Goal: Check status: Check status

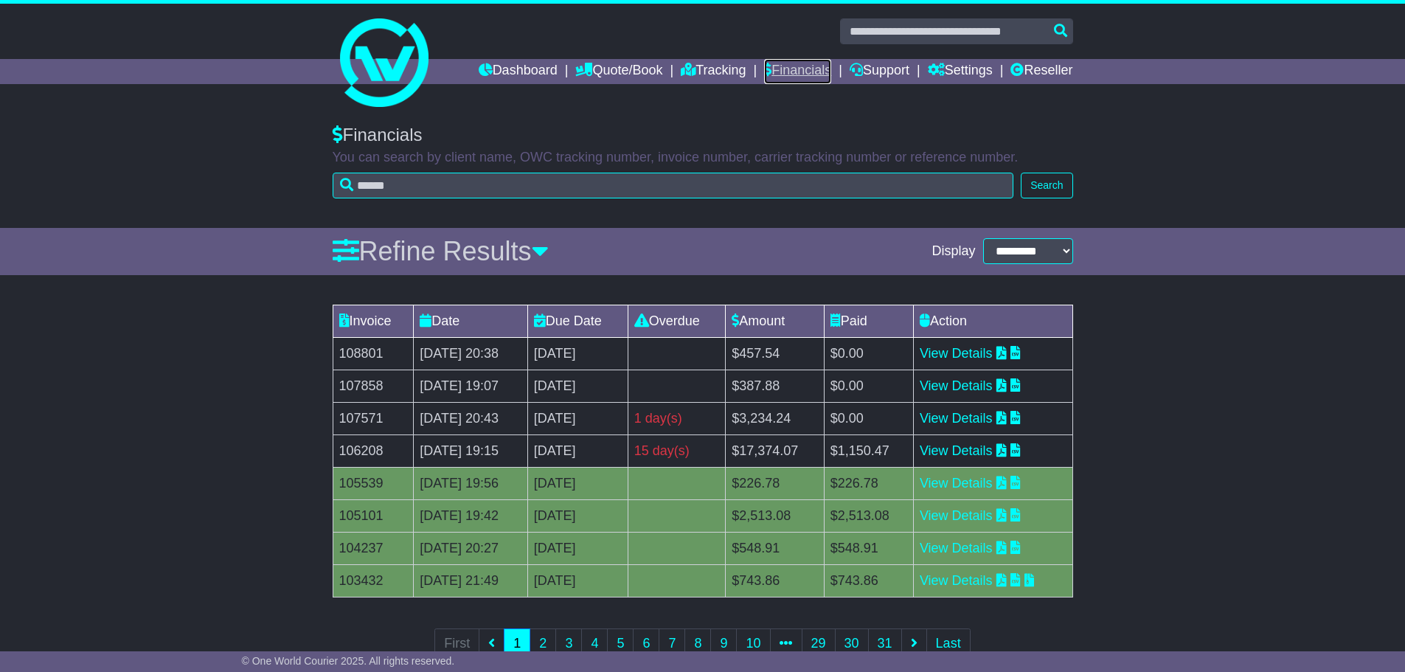
click at [799, 67] on link "Financials" at bounding box center [797, 71] width 67 height 25
click at [1188, 362] on div "Invoice Date Due Date Overdue Amount Paid Action 108801 18 Sep 2025 20:38 2nd O…" at bounding box center [702, 491] width 1405 height 389
click at [968, 580] on link "View Details" at bounding box center [956, 580] width 73 height 15
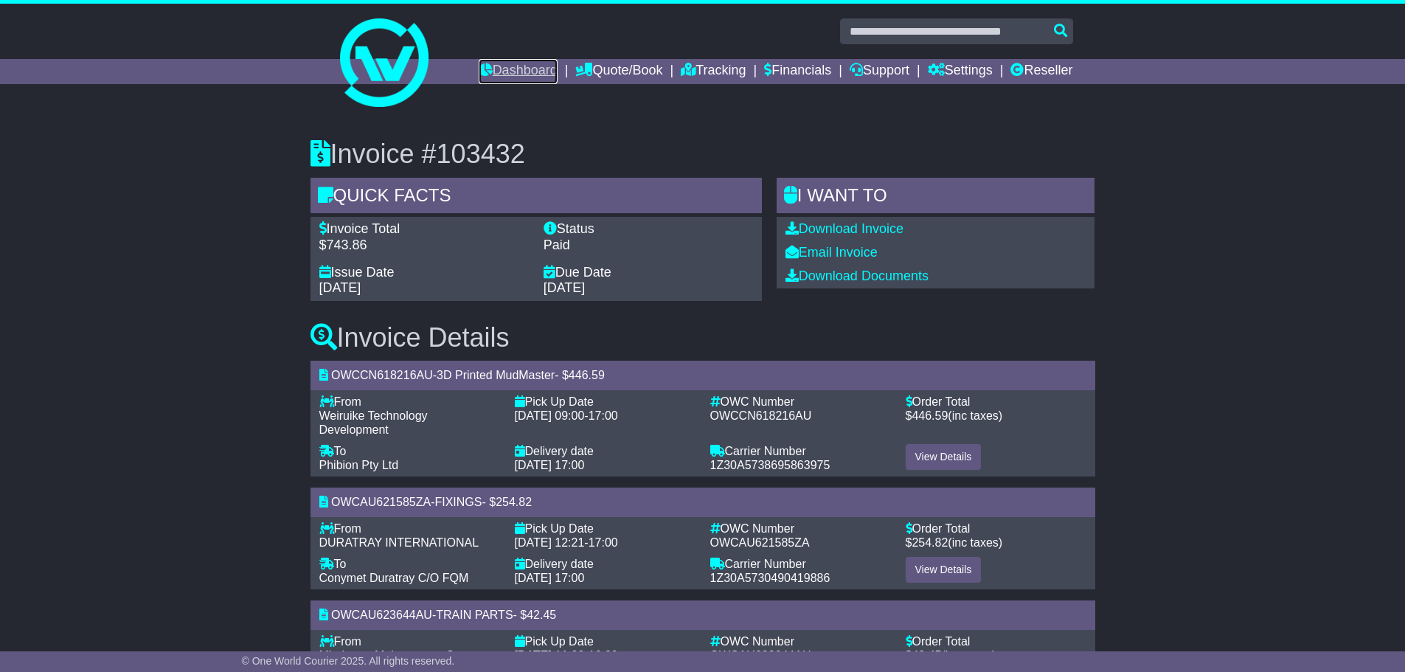
drag, startPoint x: 476, startPoint y: 73, endPoint x: 533, endPoint y: 80, distance: 57.3
click at [479, 73] on link "Dashboard" at bounding box center [518, 71] width 79 height 25
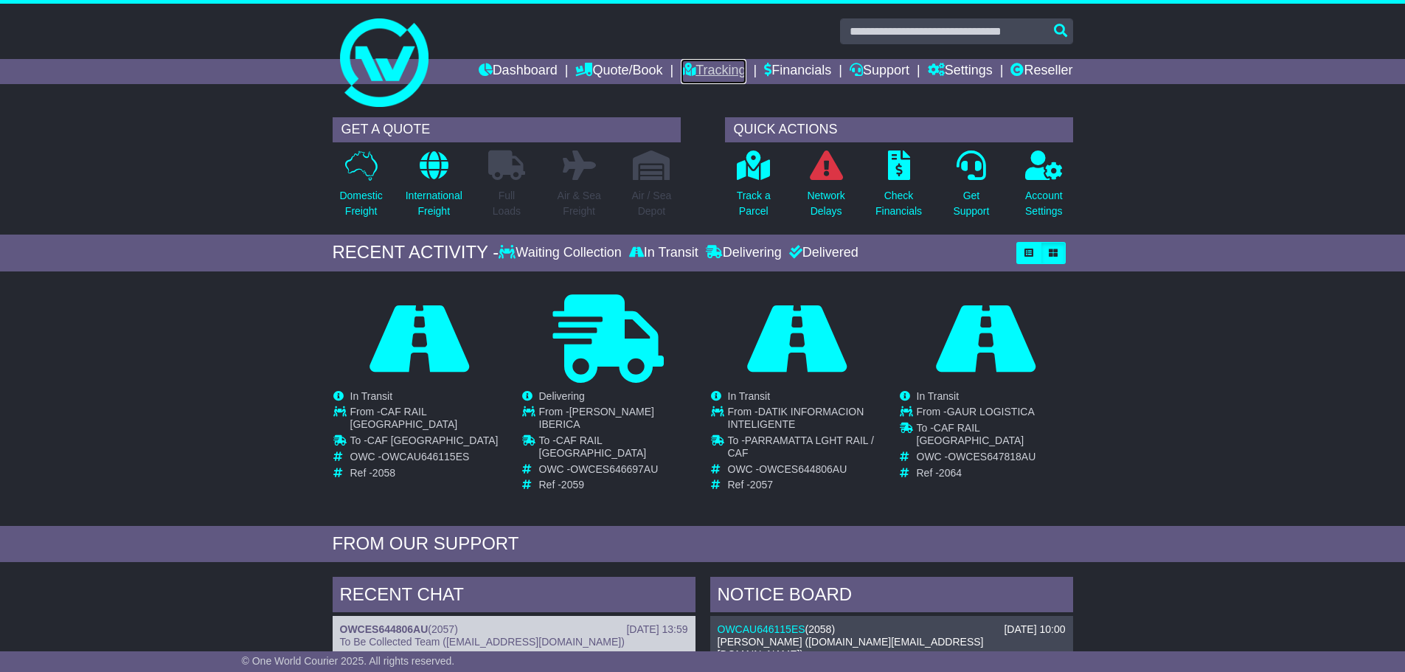
click at [695, 74] on link "Tracking" at bounding box center [713, 71] width 65 height 25
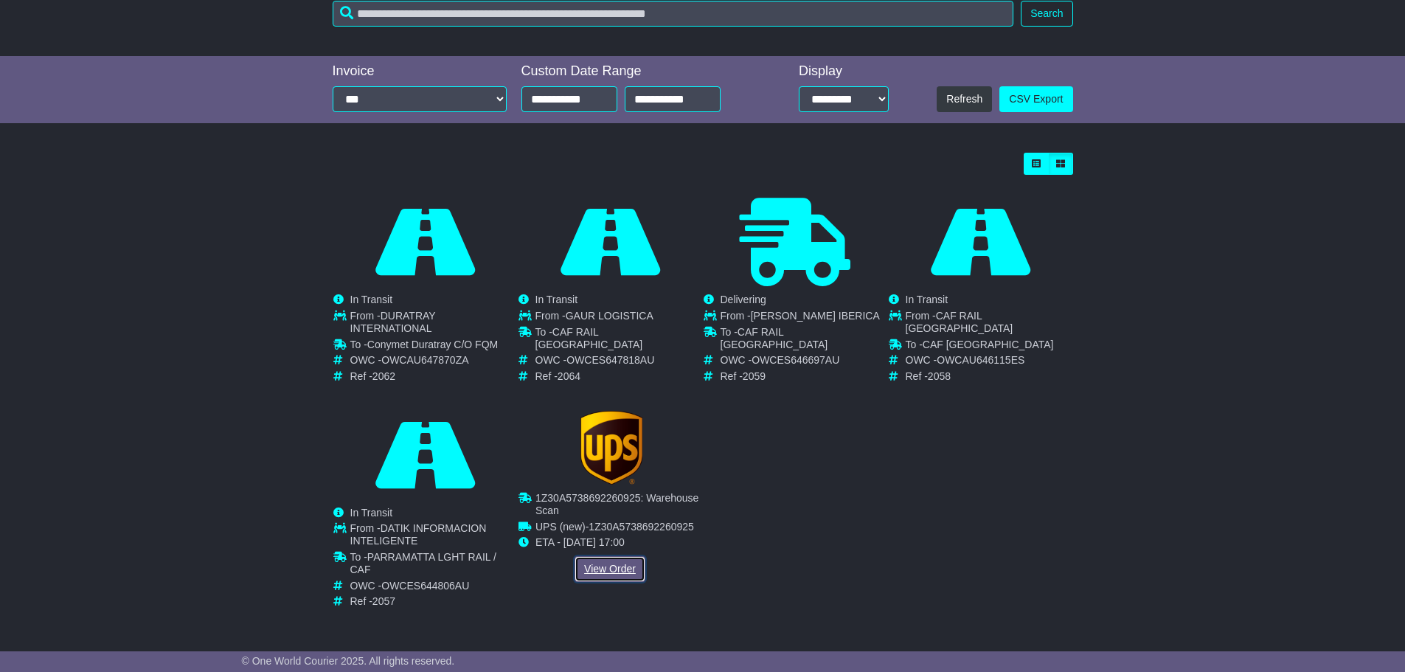
click at [597, 568] on link "View Order" at bounding box center [609, 569] width 71 height 26
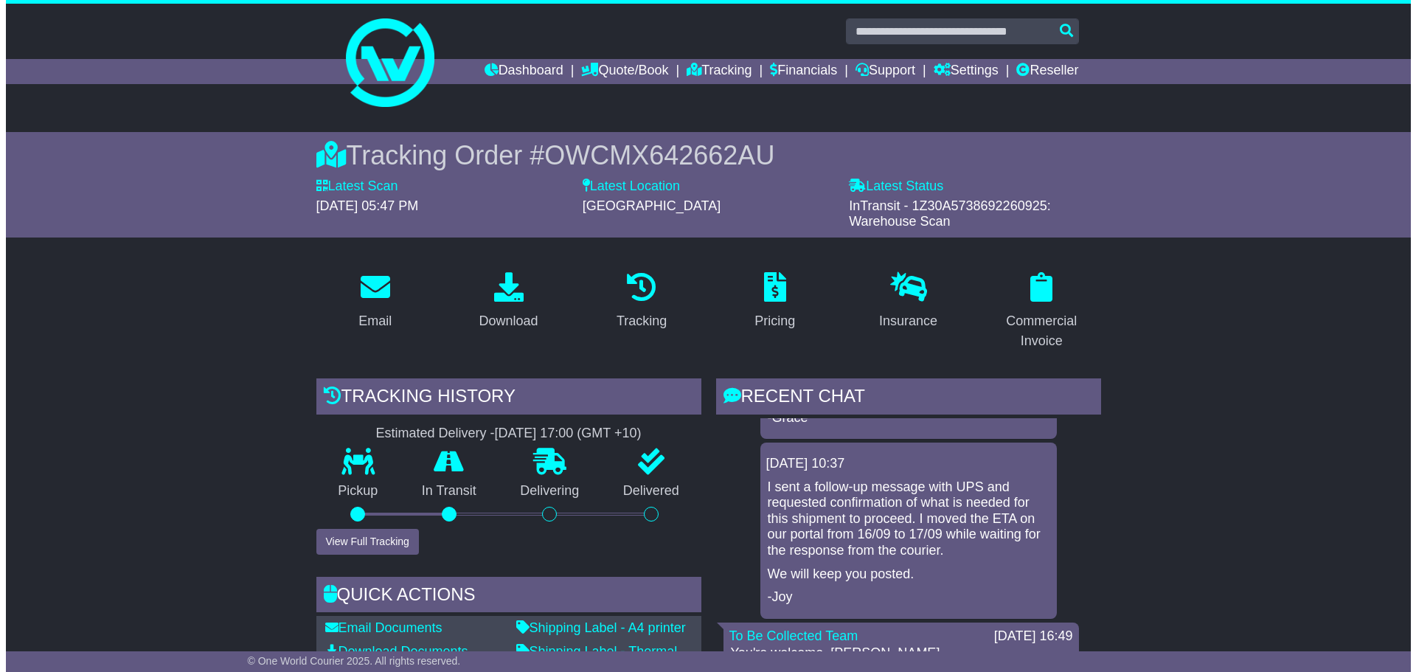
scroll to position [221, 0]
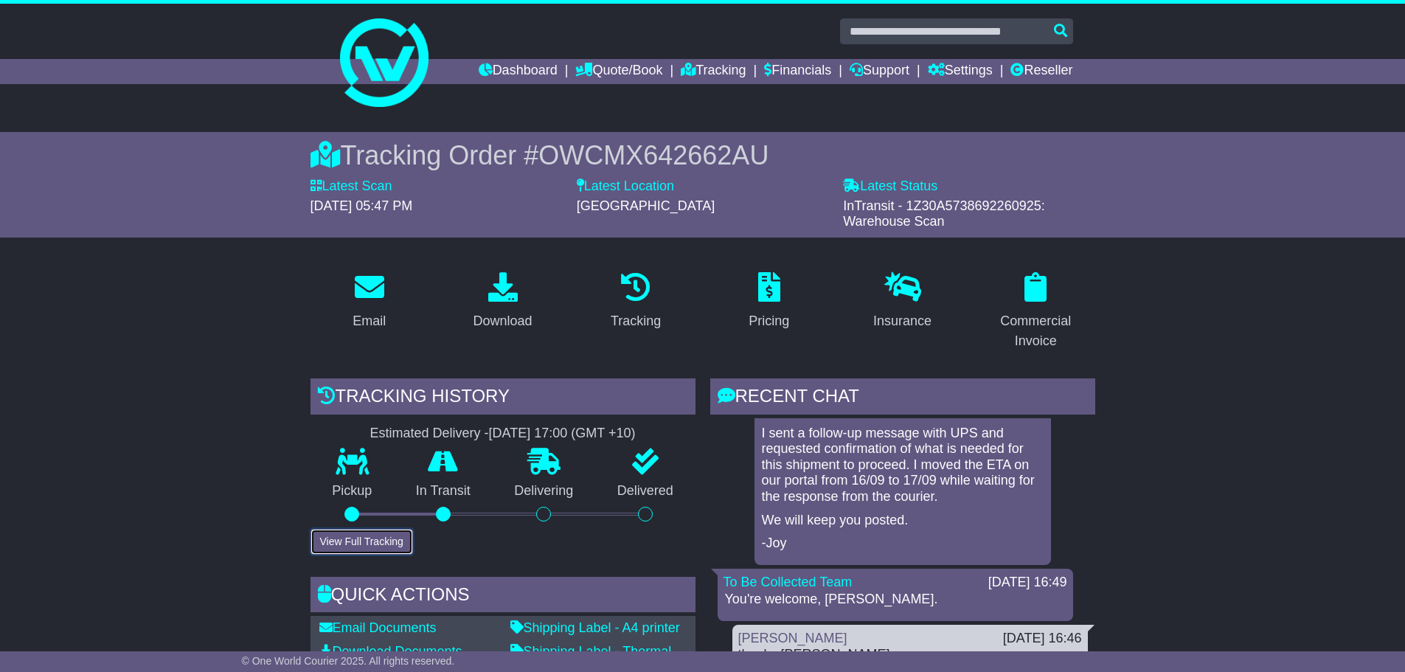
click at [367, 538] on button "View Full Tracking" at bounding box center [361, 542] width 102 height 26
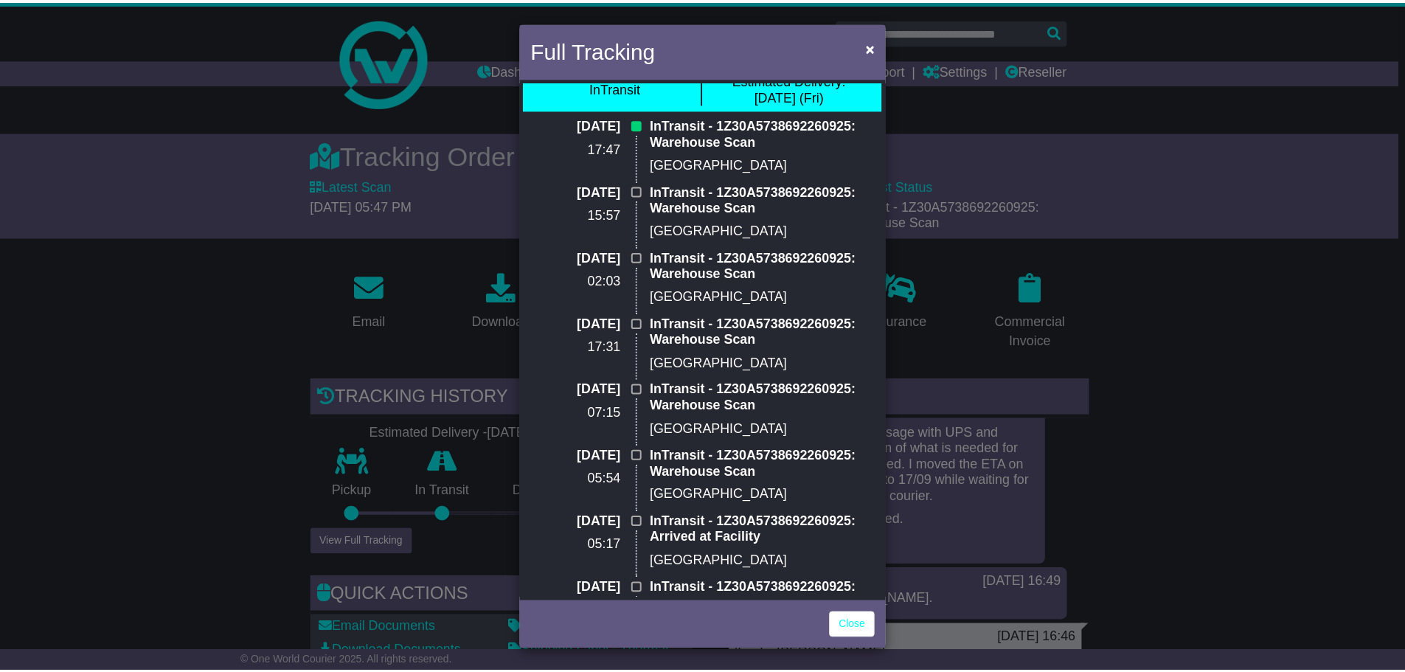
scroll to position [0, 0]
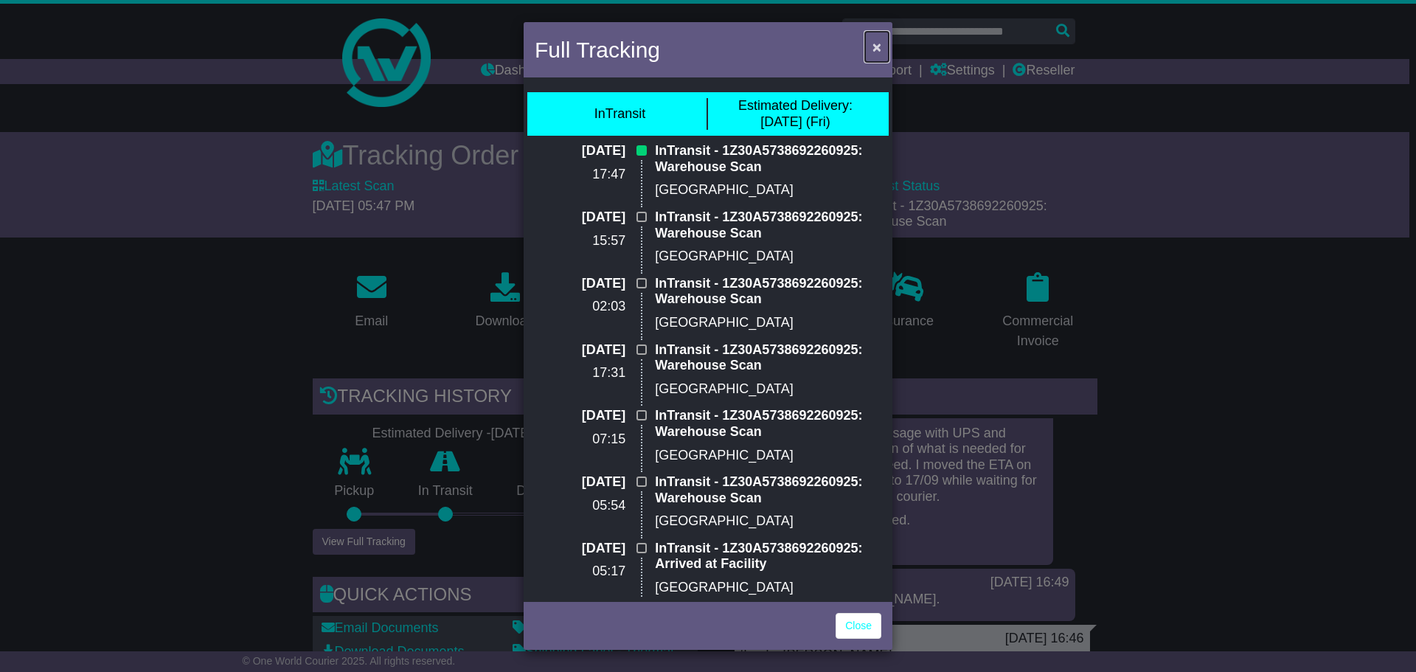
click at [875, 52] on span "×" at bounding box center [876, 46] width 9 height 17
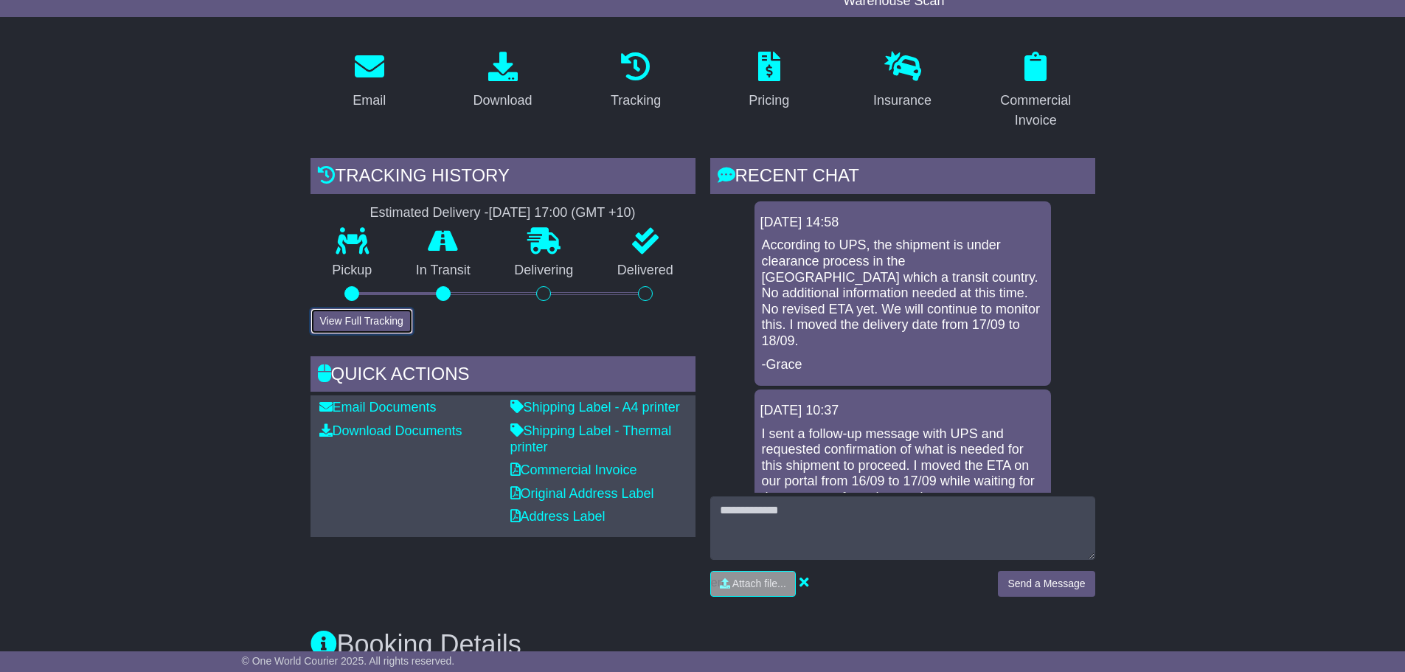
scroll to position [221, 0]
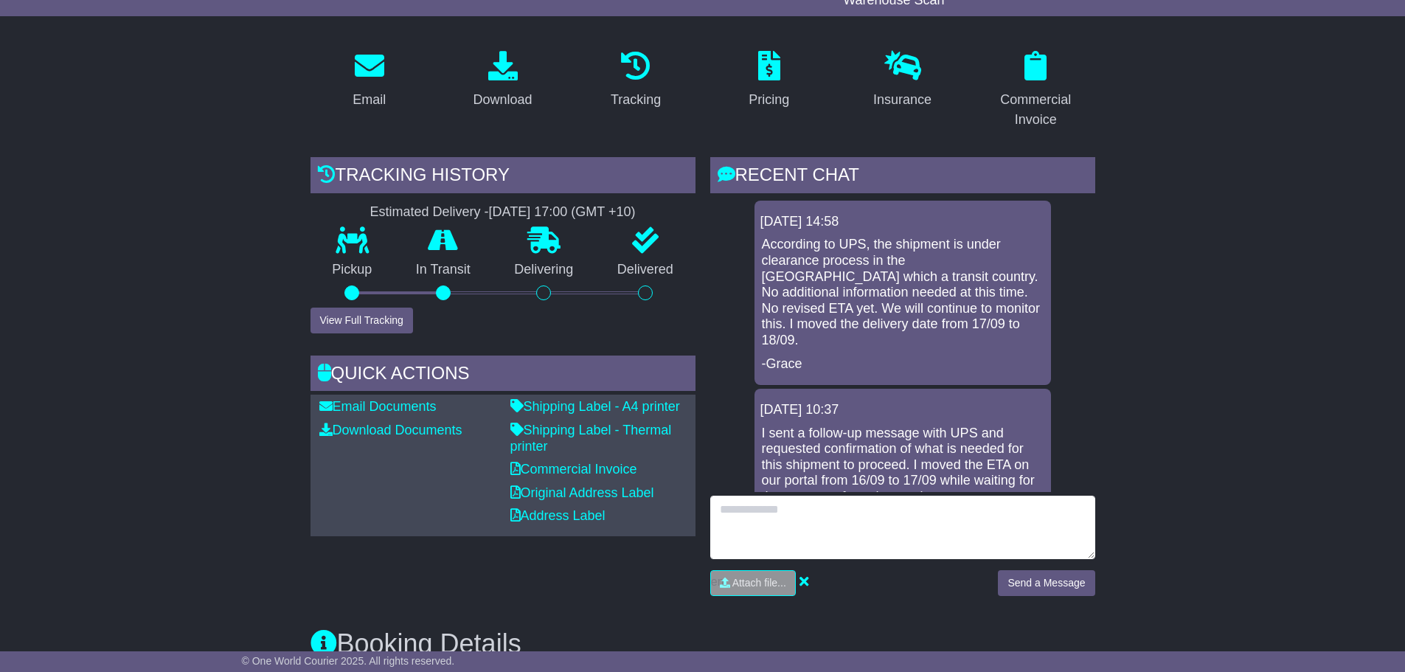
click at [760, 511] on textarea at bounding box center [902, 527] width 385 height 63
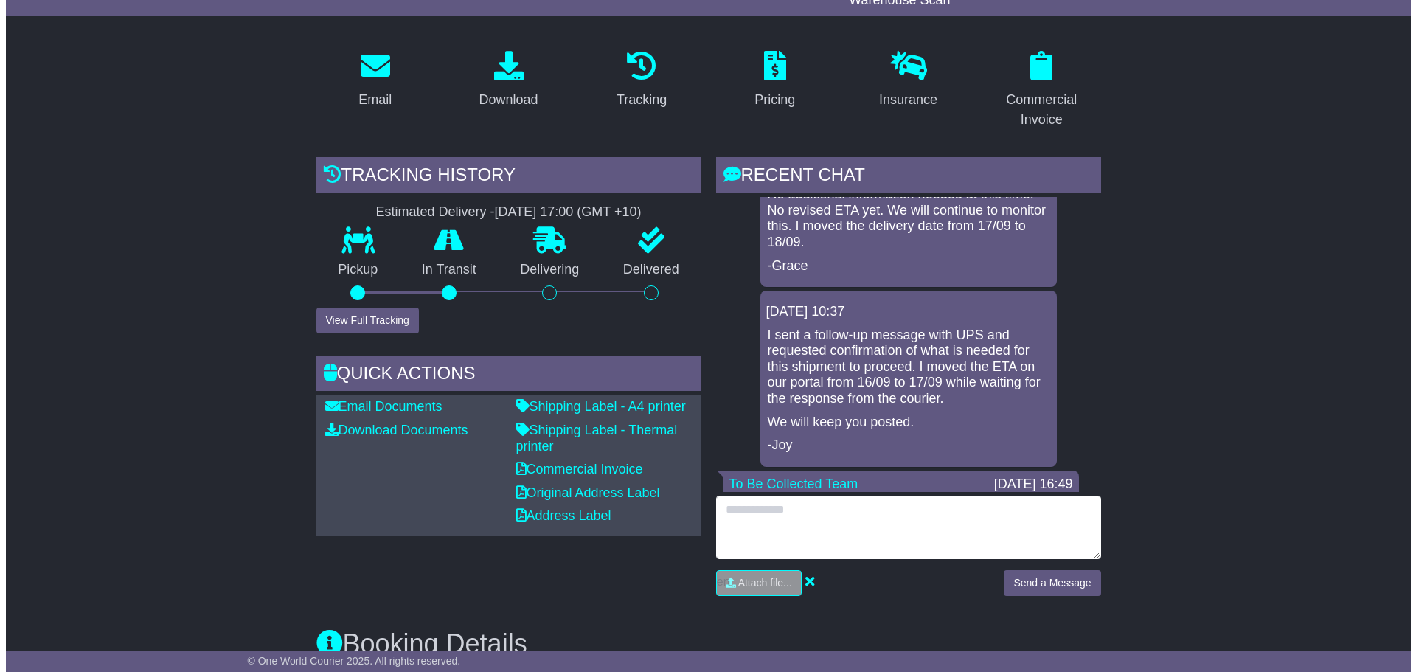
scroll to position [0, 0]
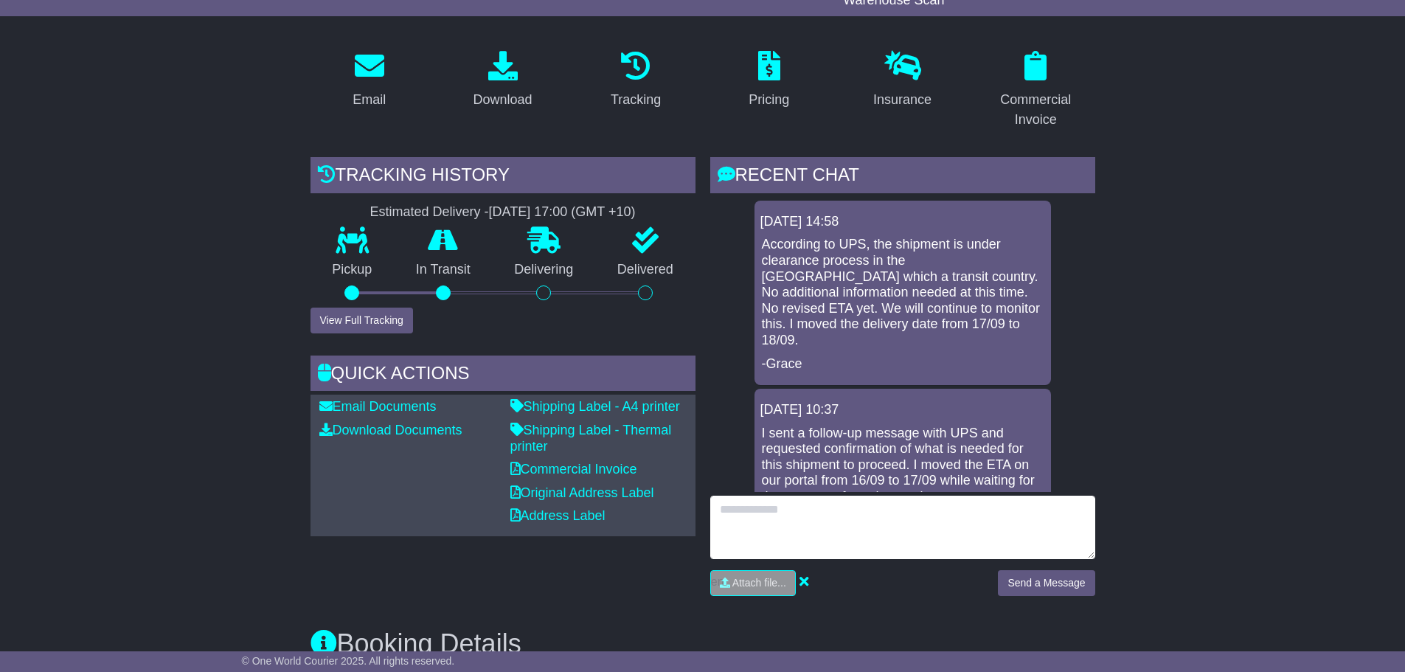
drag, startPoint x: 743, startPoint y: 511, endPoint x: 816, endPoint y: 537, distance: 76.7
click at [743, 510] on textarea at bounding box center [902, 527] width 385 height 63
type textarea "**********"
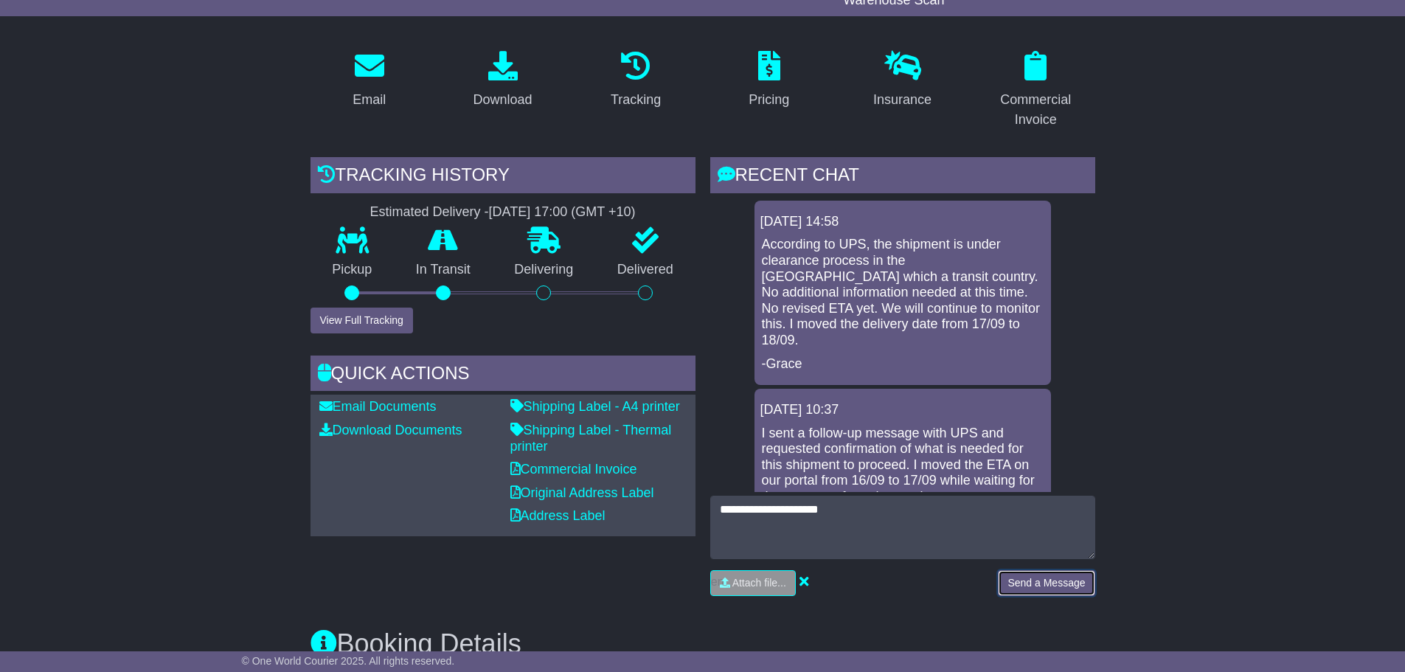
click at [1042, 580] on button "Send a Message" at bounding box center [1046, 583] width 97 height 26
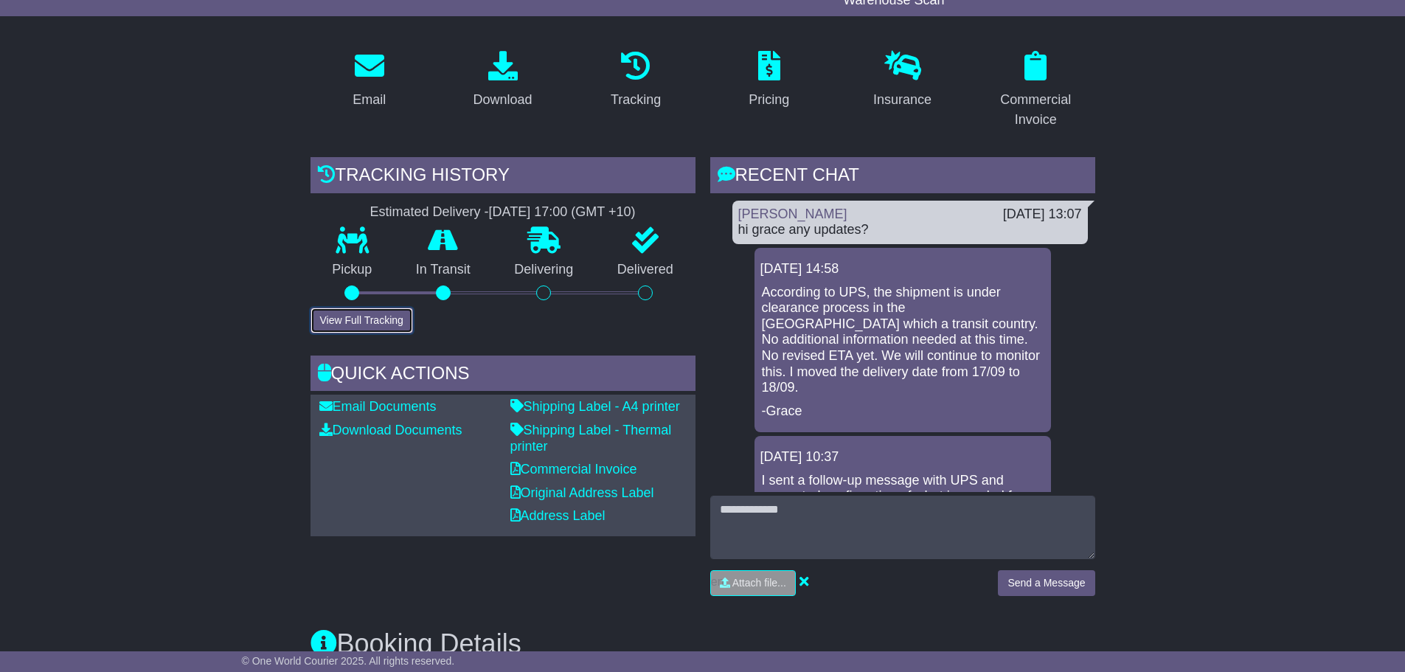
drag, startPoint x: 330, startPoint y: 317, endPoint x: 374, endPoint y: 321, distance: 44.4
click at [330, 317] on button "View Full Tracking" at bounding box center [361, 320] width 102 height 26
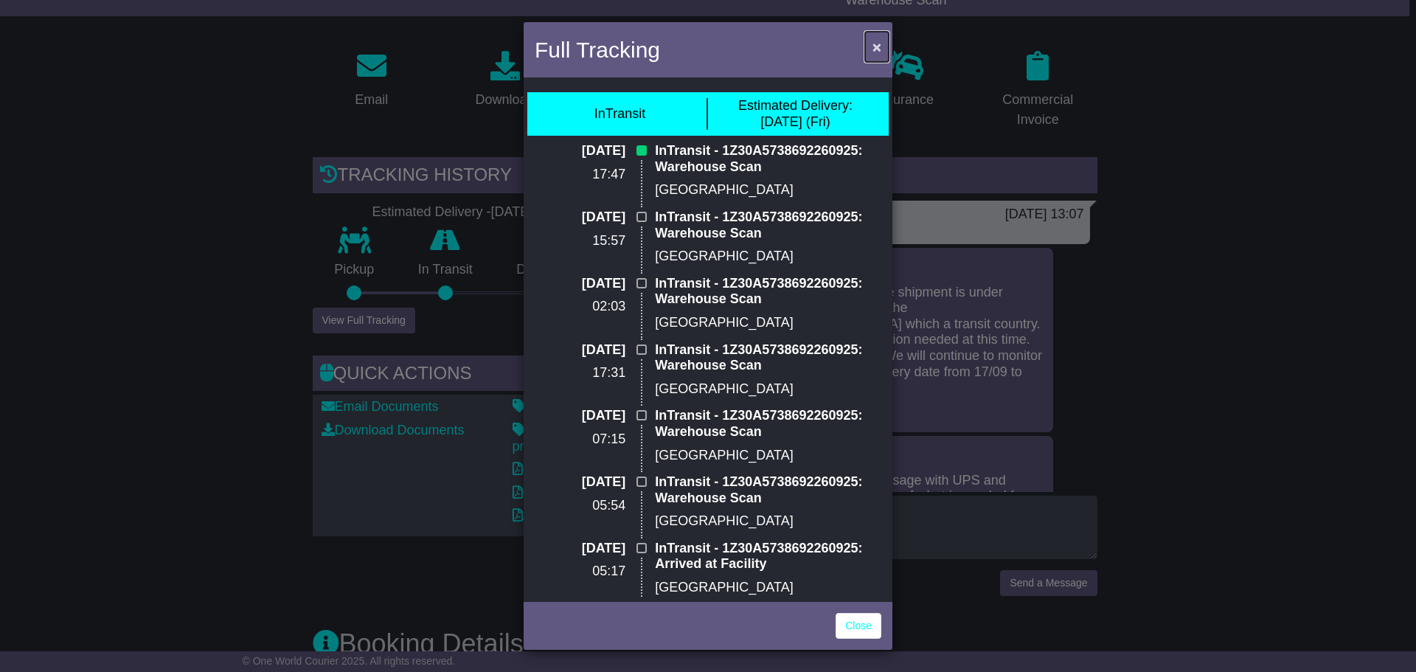
click at [877, 46] on span "×" at bounding box center [876, 46] width 9 height 17
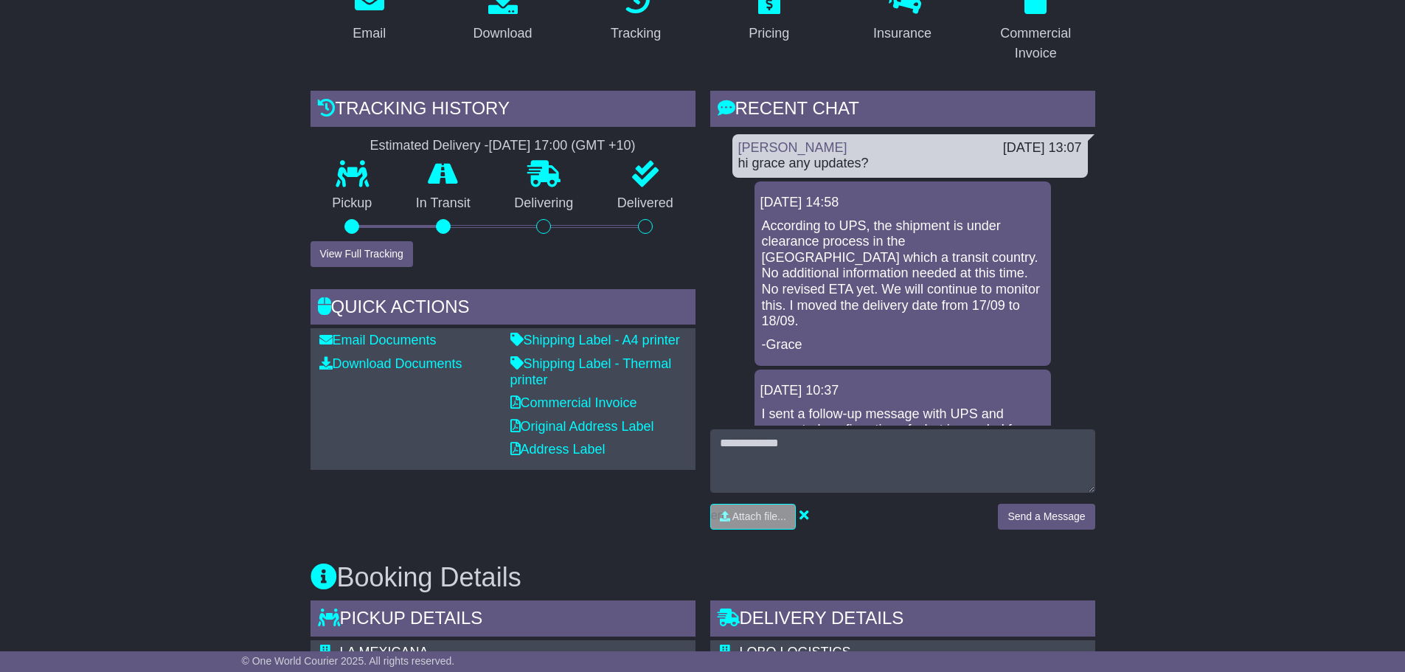
scroll to position [369, 0]
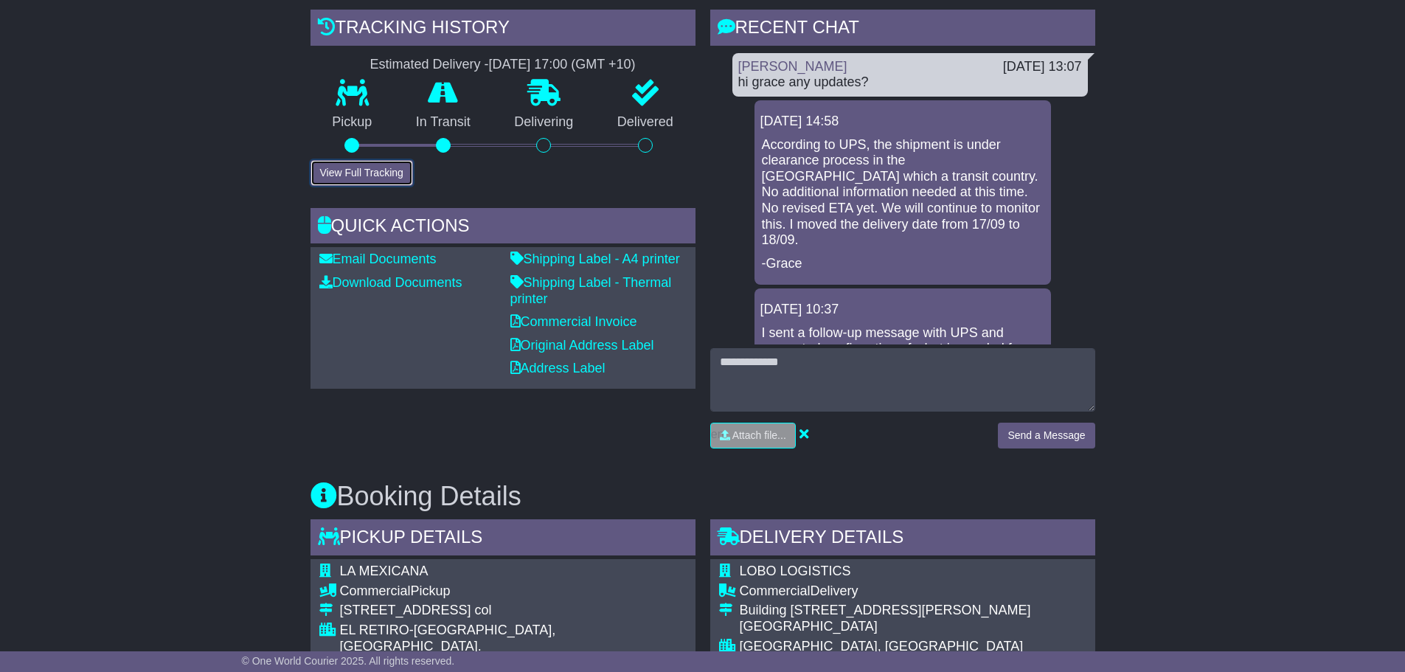
click at [365, 173] on button "View Full Tracking" at bounding box center [361, 173] width 102 height 26
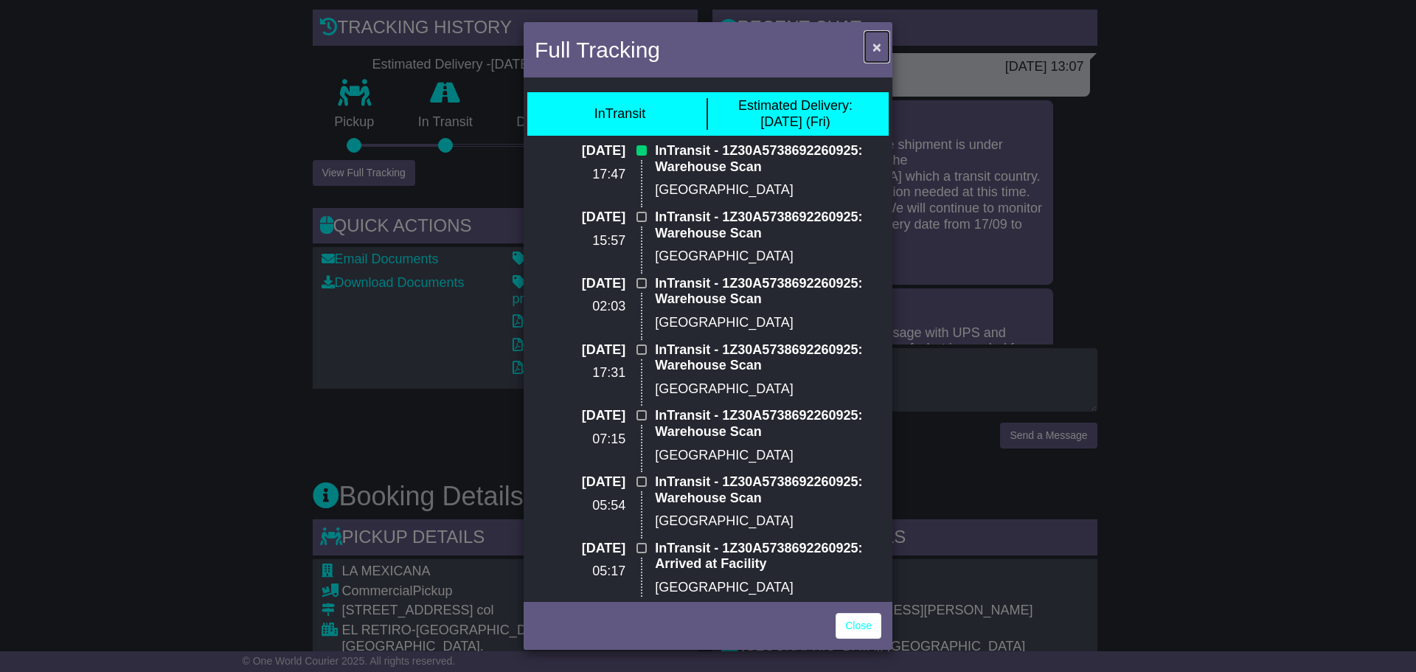
click at [869, 48] on button "×" at bounding box center [877, 47] width 24 height 30
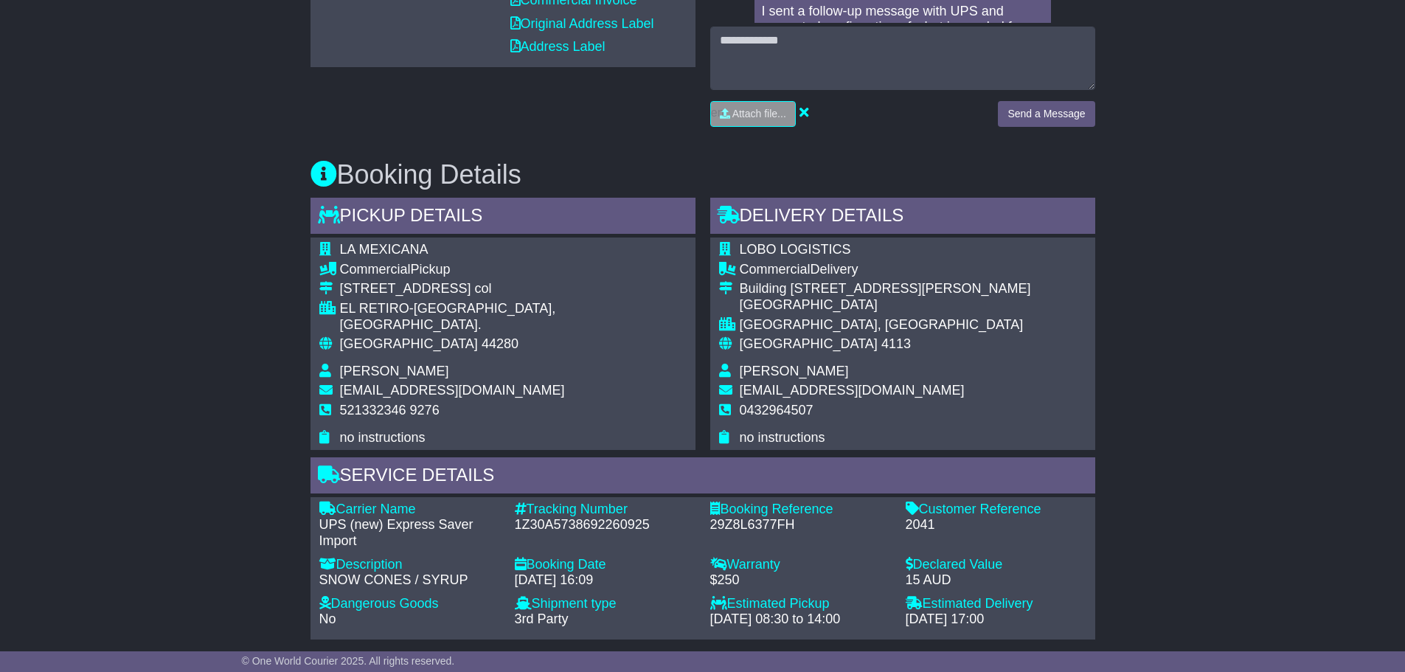
scroll to position [811, 0]
